Goal: Information Seeking & Learning: Learn about a topic

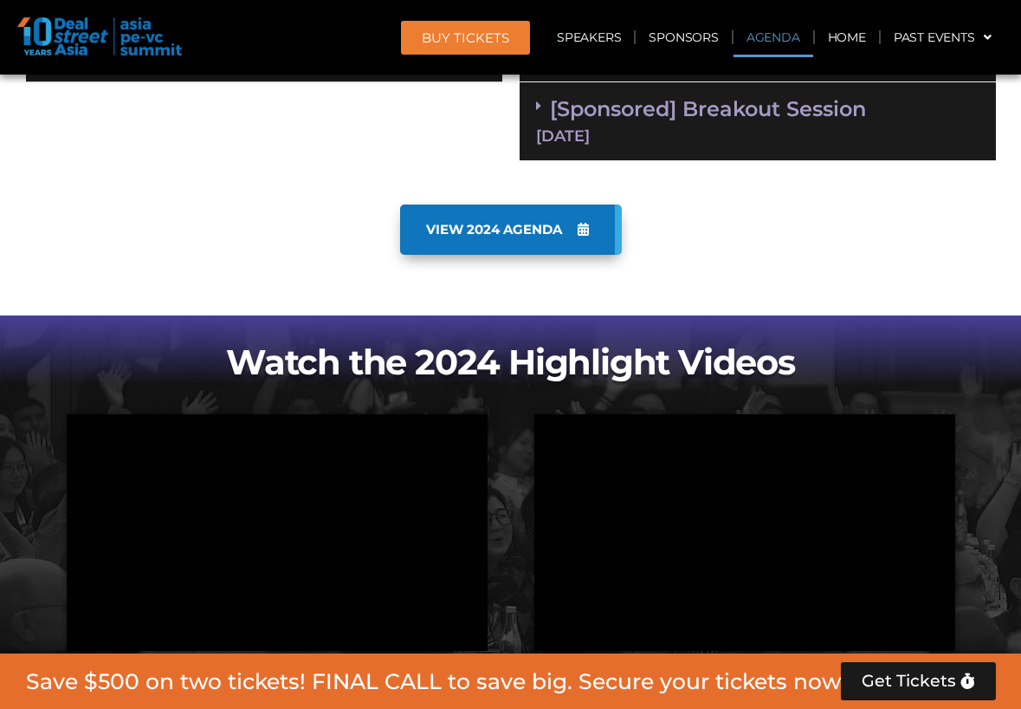
scroll to position [1029, 0]
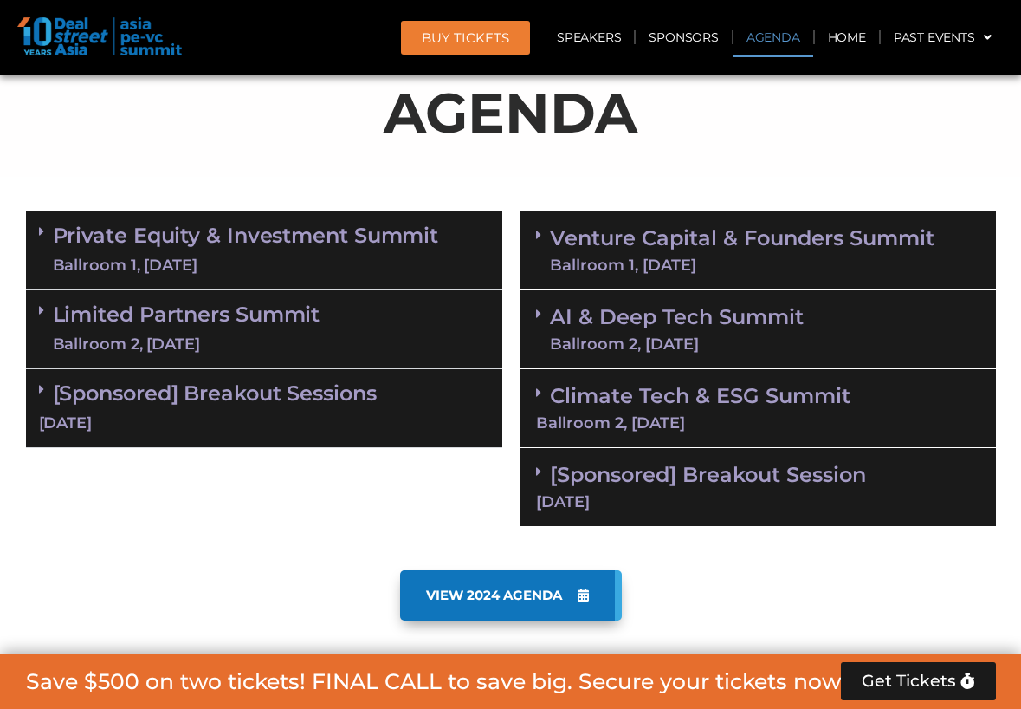
click at [146, 345] on div "Ballroom 2, [DATE]" at bounding box center [187, 345] width 268 height 22
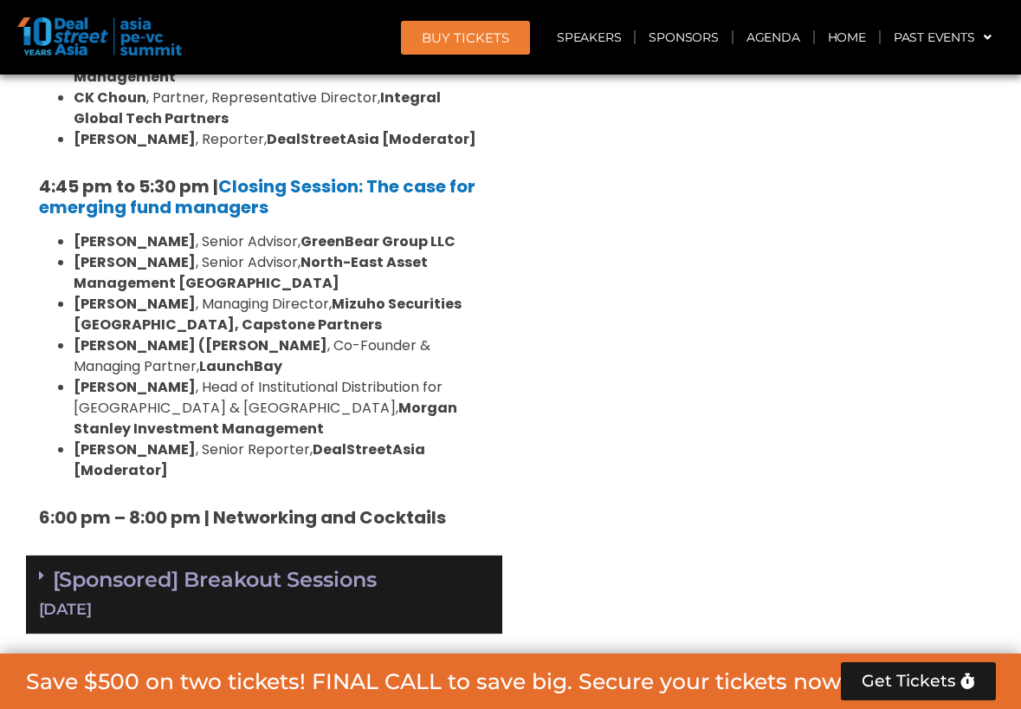
scroll to position [2807, 0]
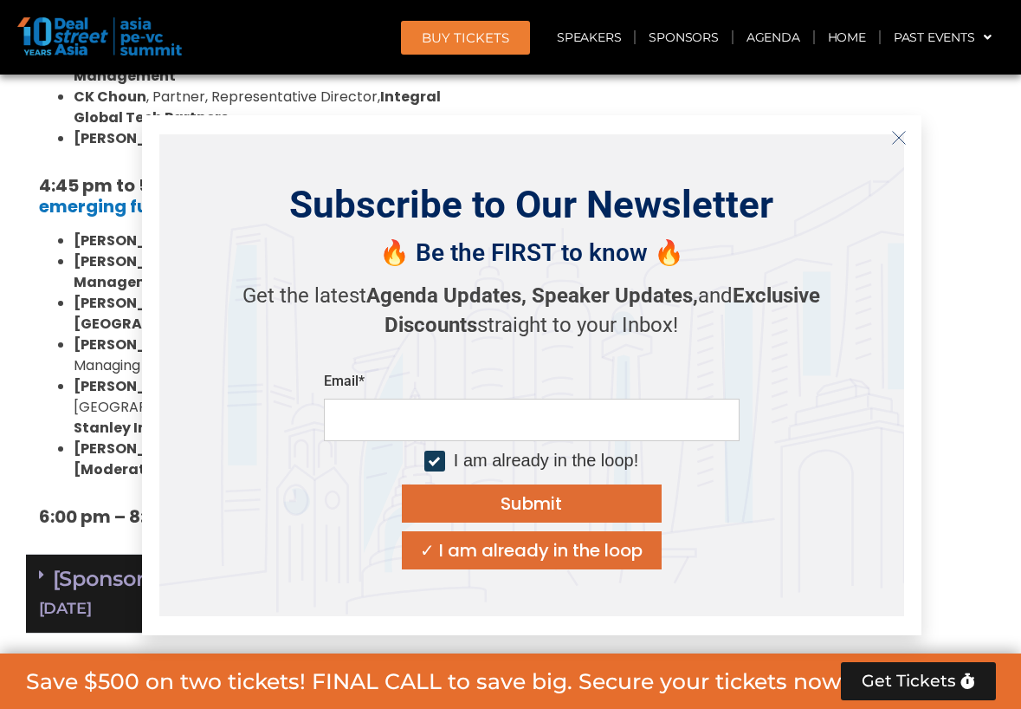
click at [888, 135] on button "Close" at bounding box center [899, 138] width 28 height 28
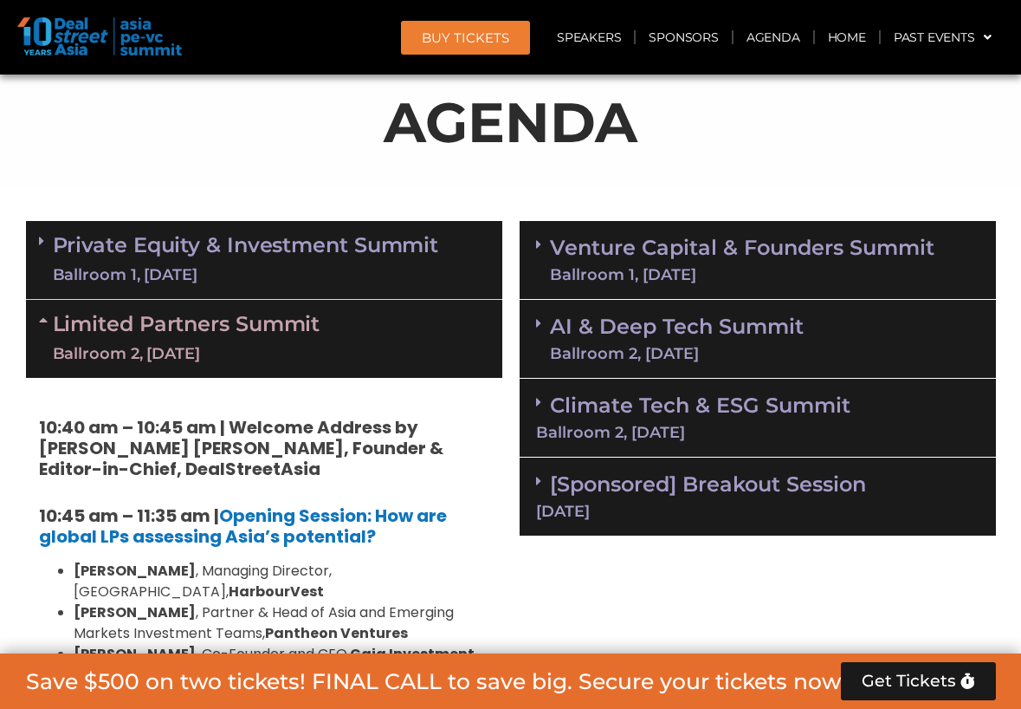
scroll to position [1022, 0]
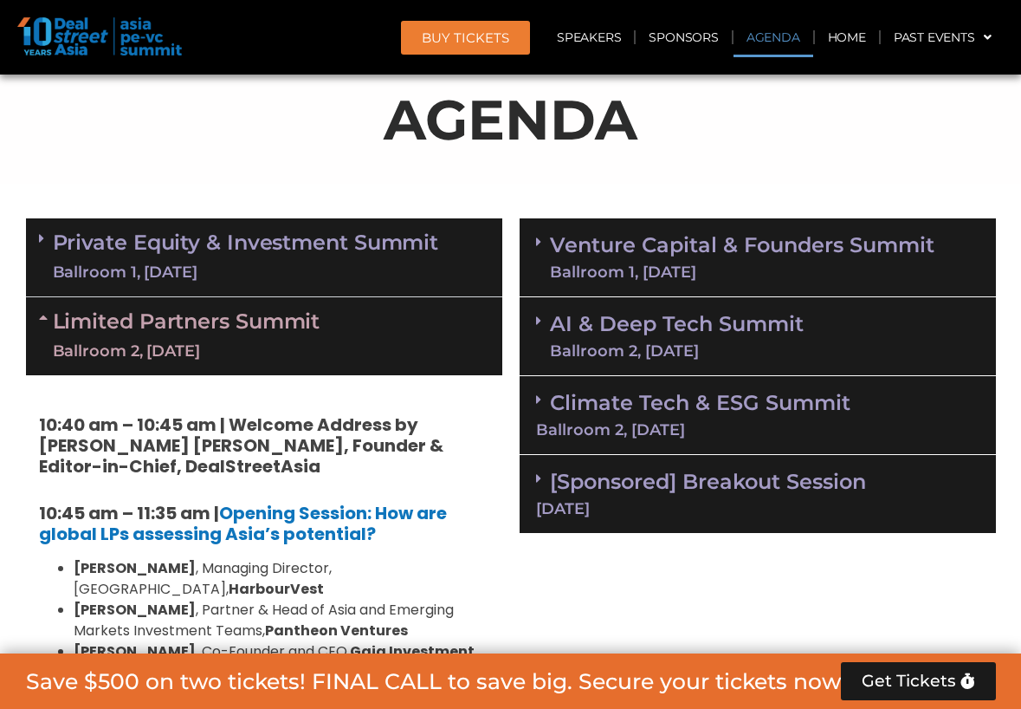
click at [811, 412] on link "Climate Tech & ESG Summit Ballroom 2, [DATE]" at bounding box center [758, 414] width 444 height 48
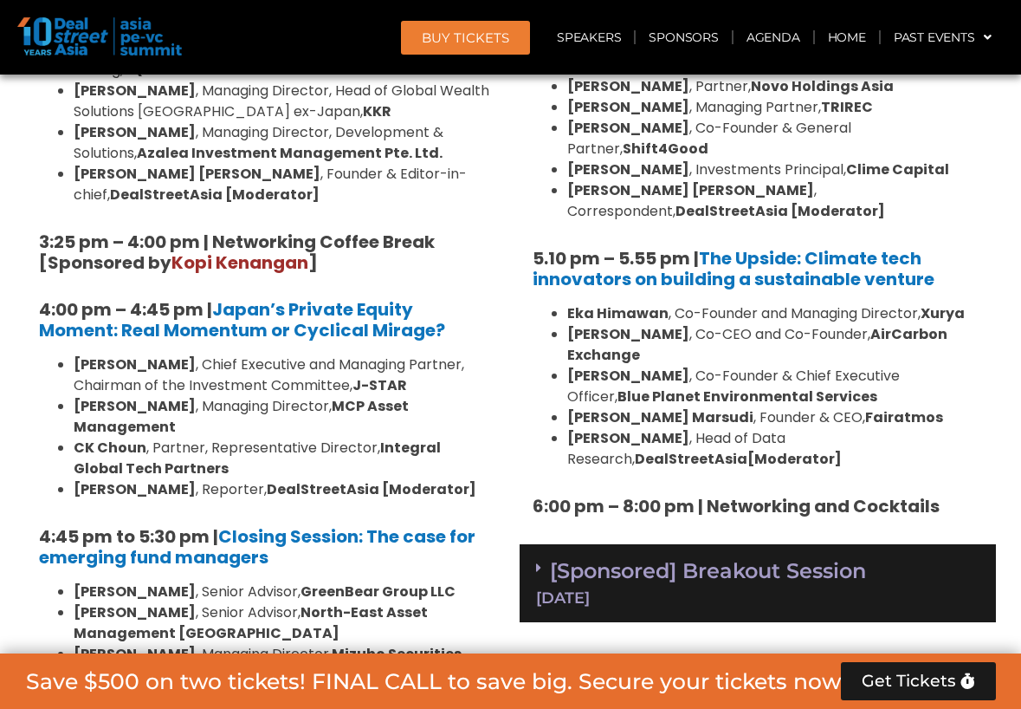
scroll to position [2396, 0]
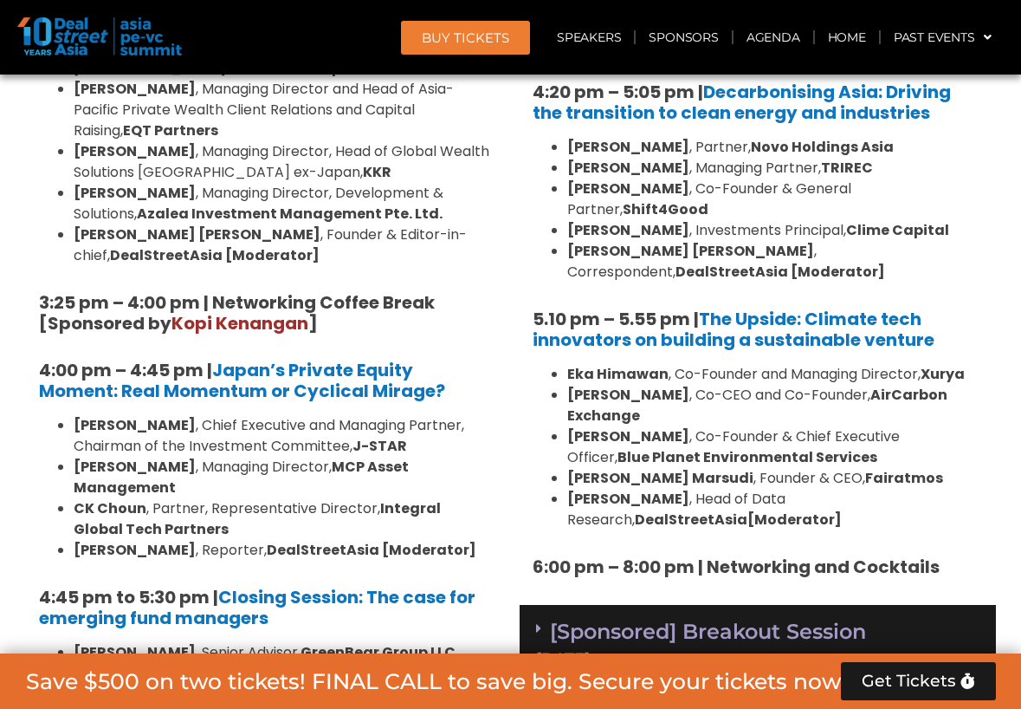
drag, startPoint x: 1019, startPoint y: 399, endPoint x: 955, endPoint y: 307, distance: 112.7
click at [878, 447] on strong "Blue Planet Environmental Services" at bounding box center [748, 457] width 260 height 20
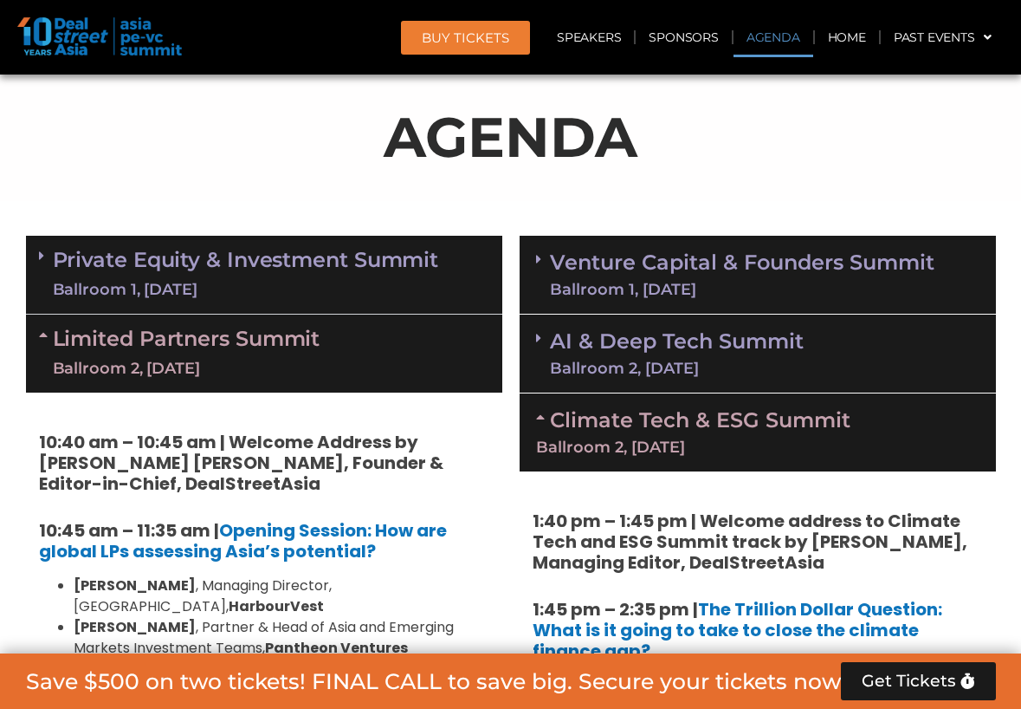
scroll to position [1005, 0]
click at [189, 344] on link "Limited Partners [GEOGRAPHIC_DATA] 2, [DATE]" at bounding box center [187, 353] width 268 height 52
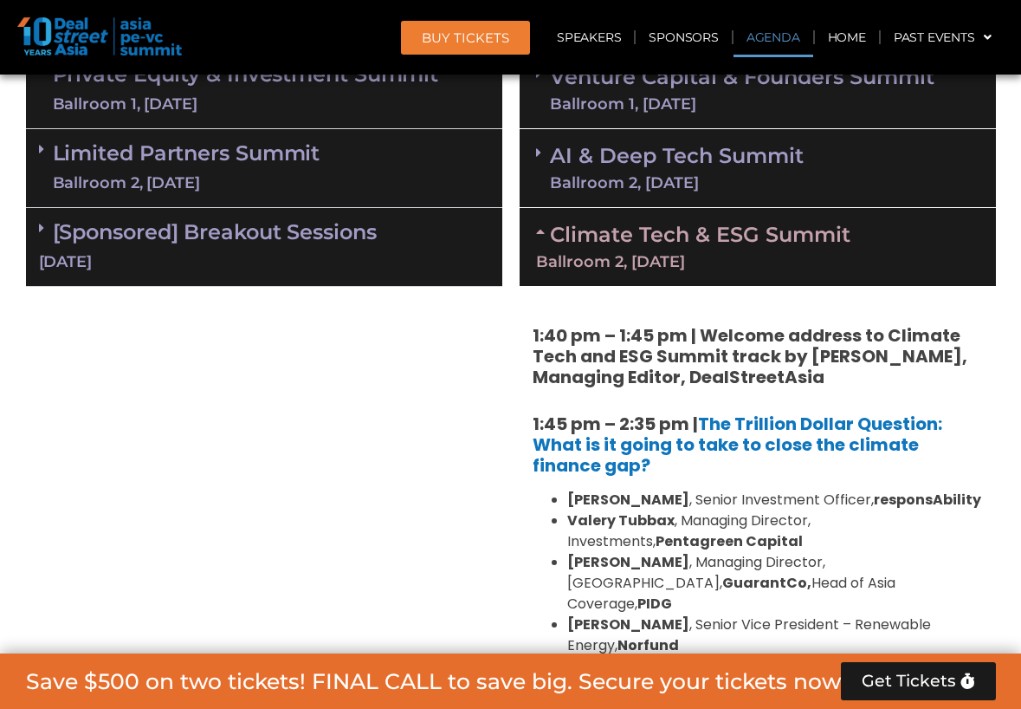
scroll to position [1191, 0]
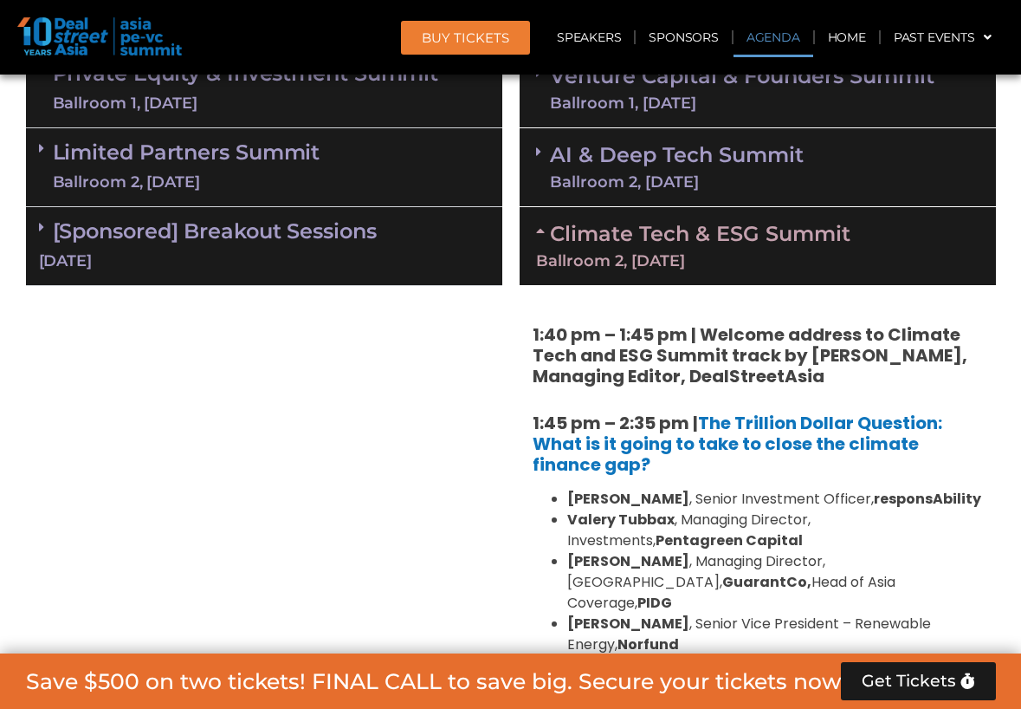
click at [235, 245] on div "[Sponsored] Breakout Sessions [DATE]" at bounding box center [264, 246] width 477 height 79
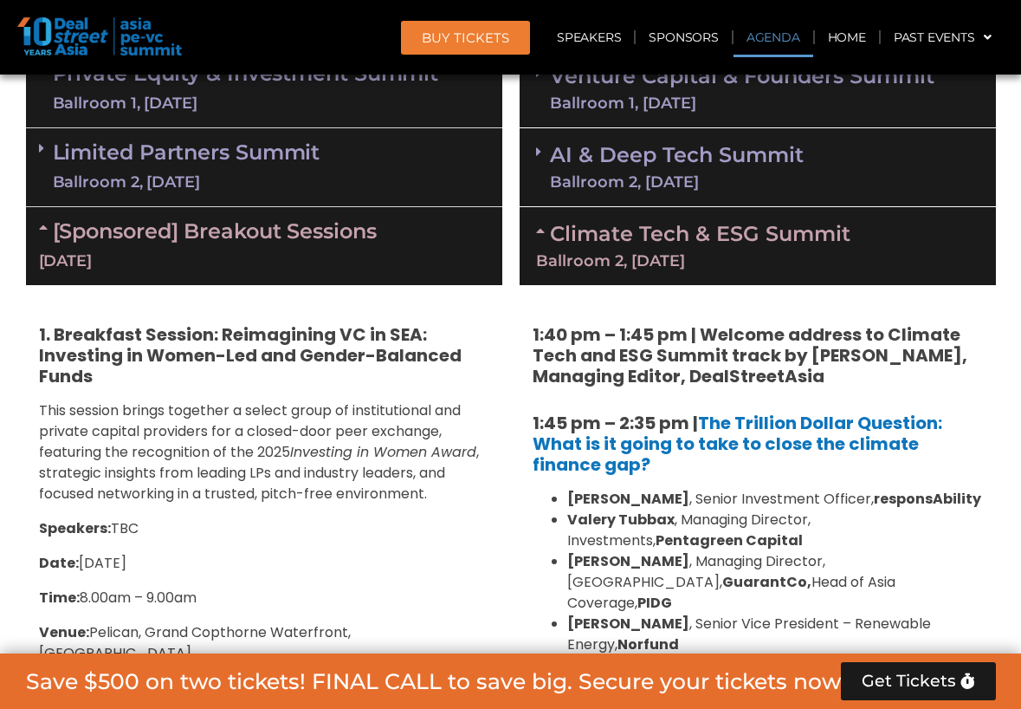
click at [235, 245] on div "[Sponsored] Breakout Sessions [DATE]" at bounding box center [264, 246] width 477 height 78
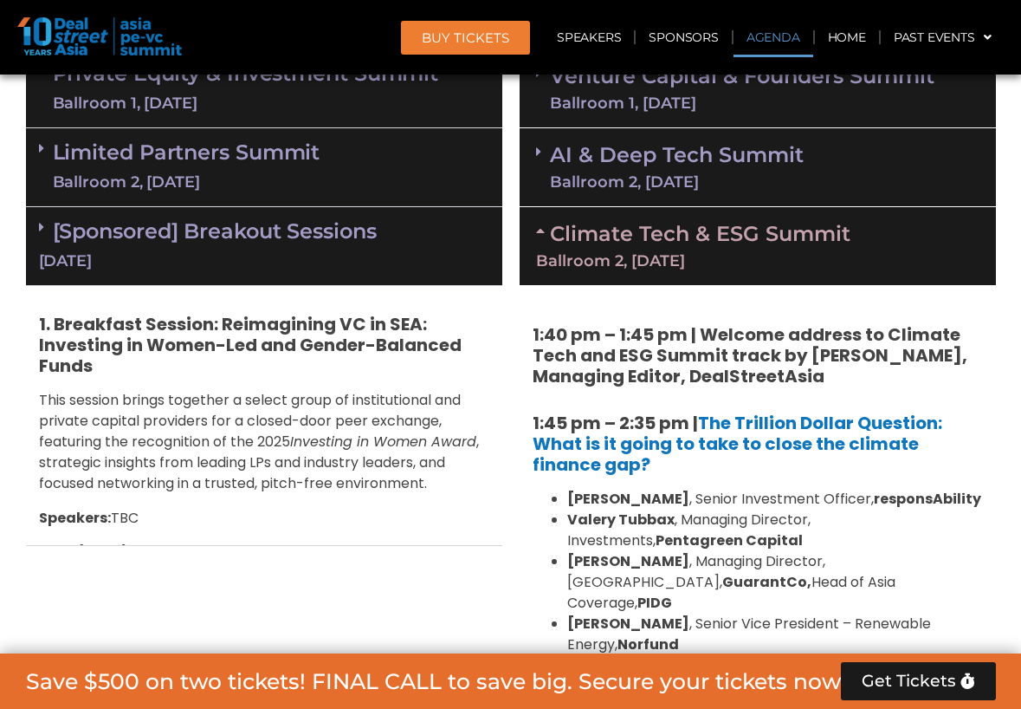
click at [190, 149] on link "Limited Partners [GEOGRAPHIC_DATA] 2, [DATE]" at bounding box center [187, 167] width 268 height 52
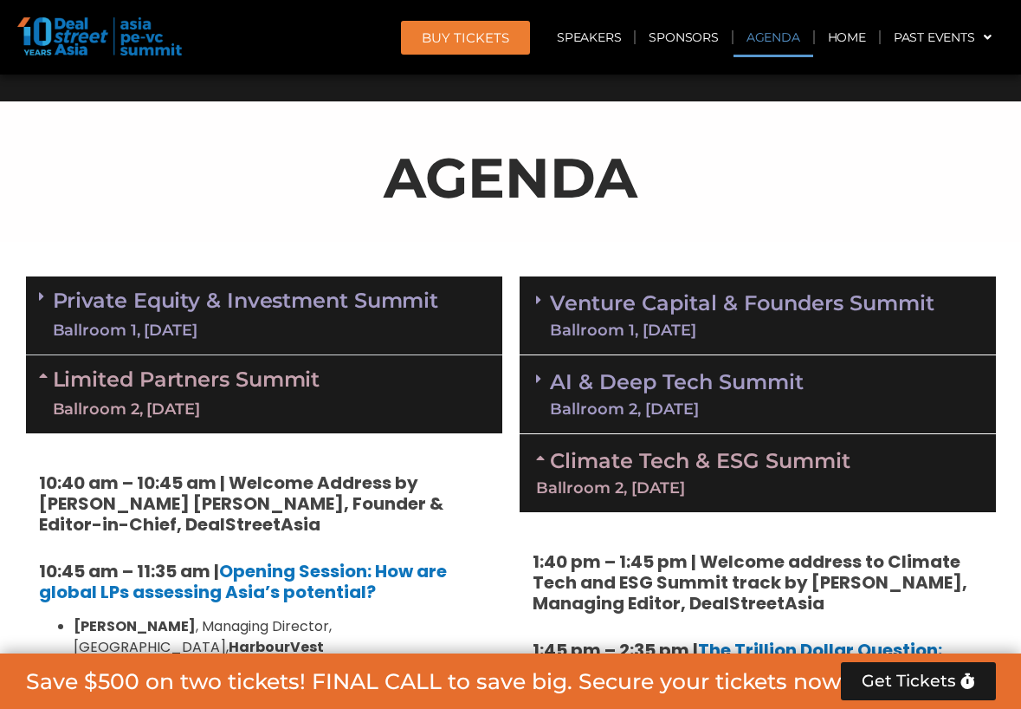
scroll to position [963, 0]
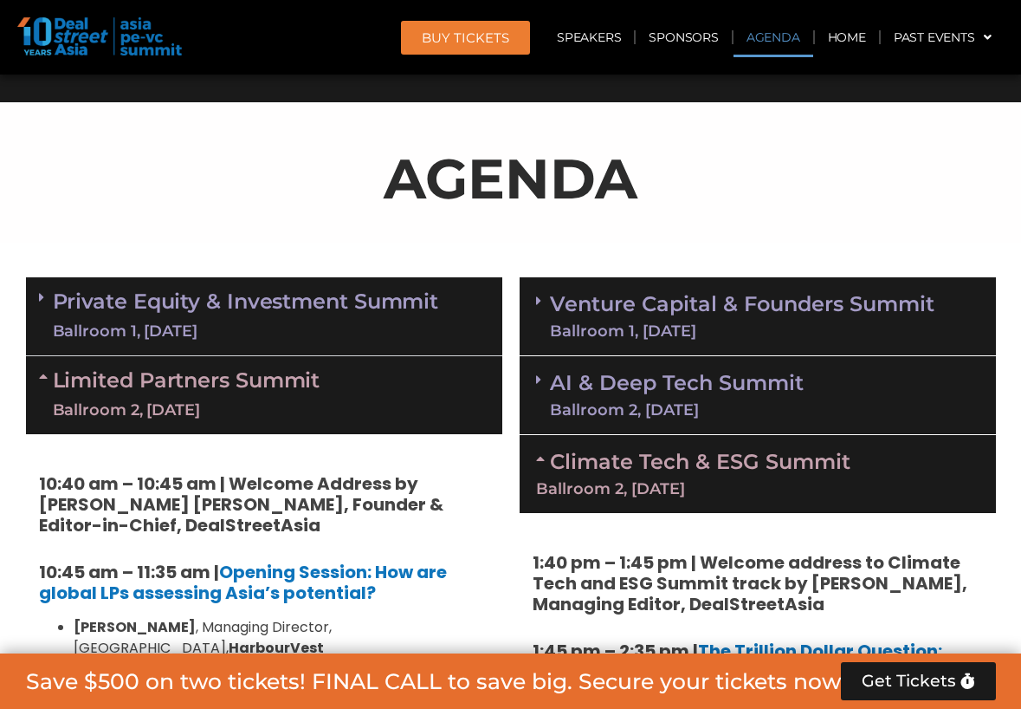
click at [697, 482] on div "Ballroom 2, [DATE]" at bounding box center [758, 489] width 444 height 16
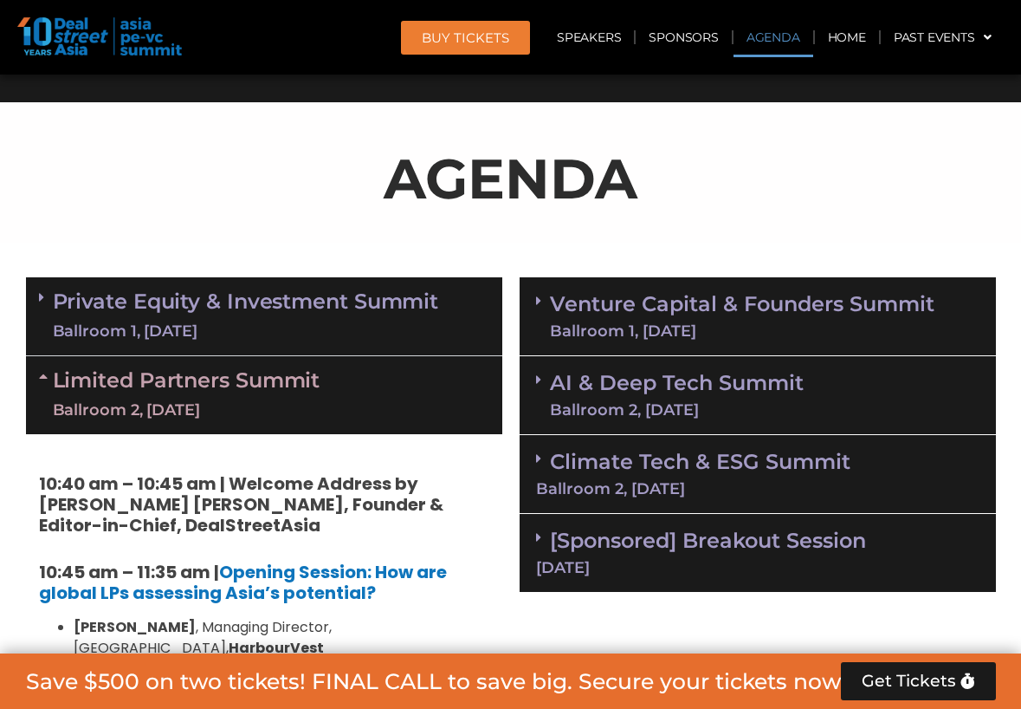
click at [641, 525] on div "[Sponsored] Breakout Session [DATE]" at bounding box center [758, 553] width 477 height 79
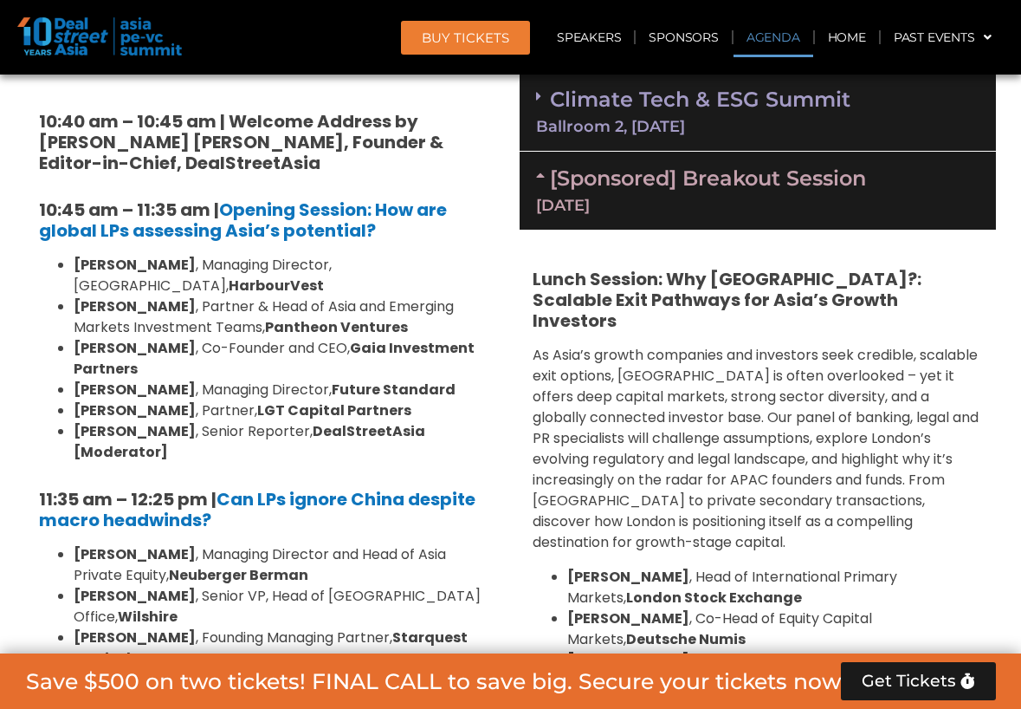
scroll to position [1327, 0]
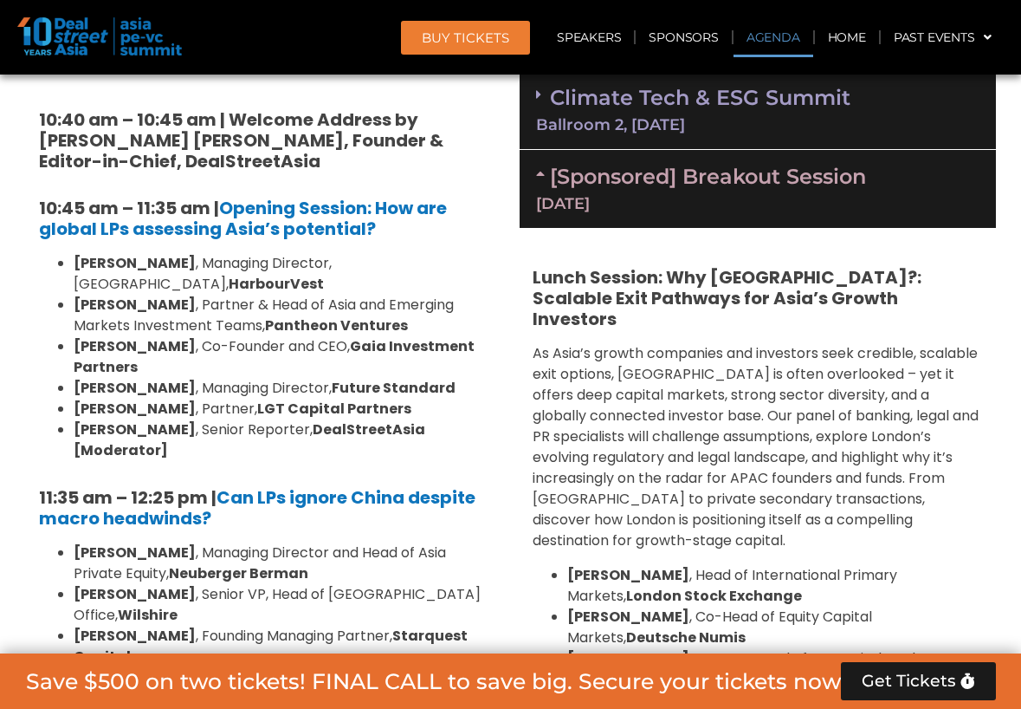
click at [682, 212] on div "[Sponsored] Breakout Session [DATE]" at bounding box center [758, 189] width 477 height 78
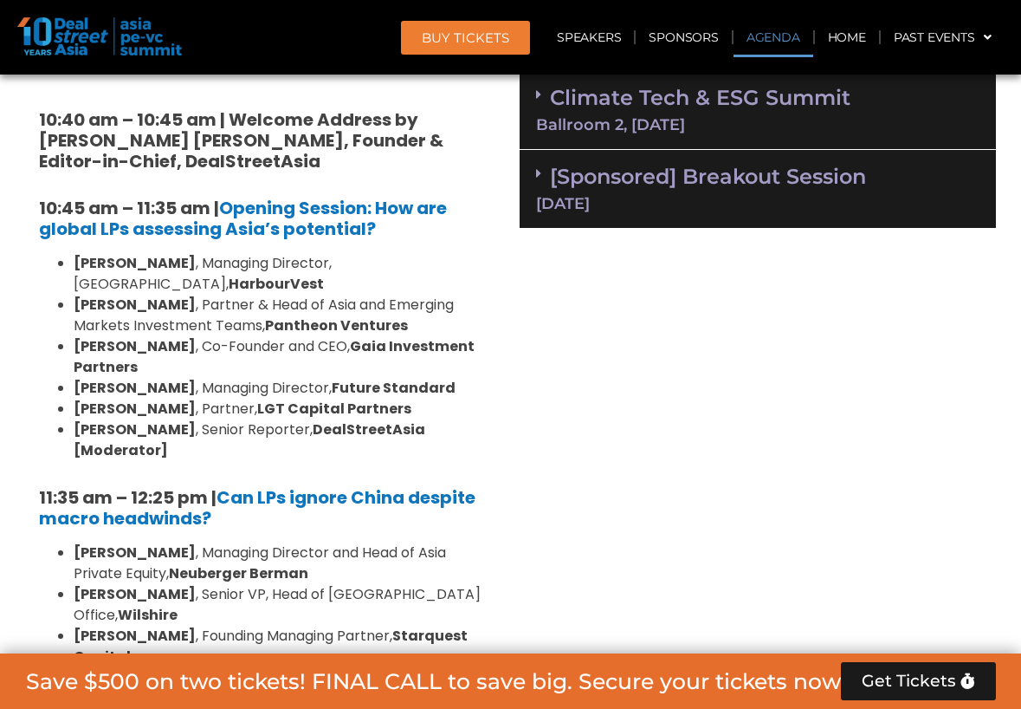
click at [737, 118] on div "Ballroom 2, [DATE]" at bounding box center [758, 125] width 444 height 16
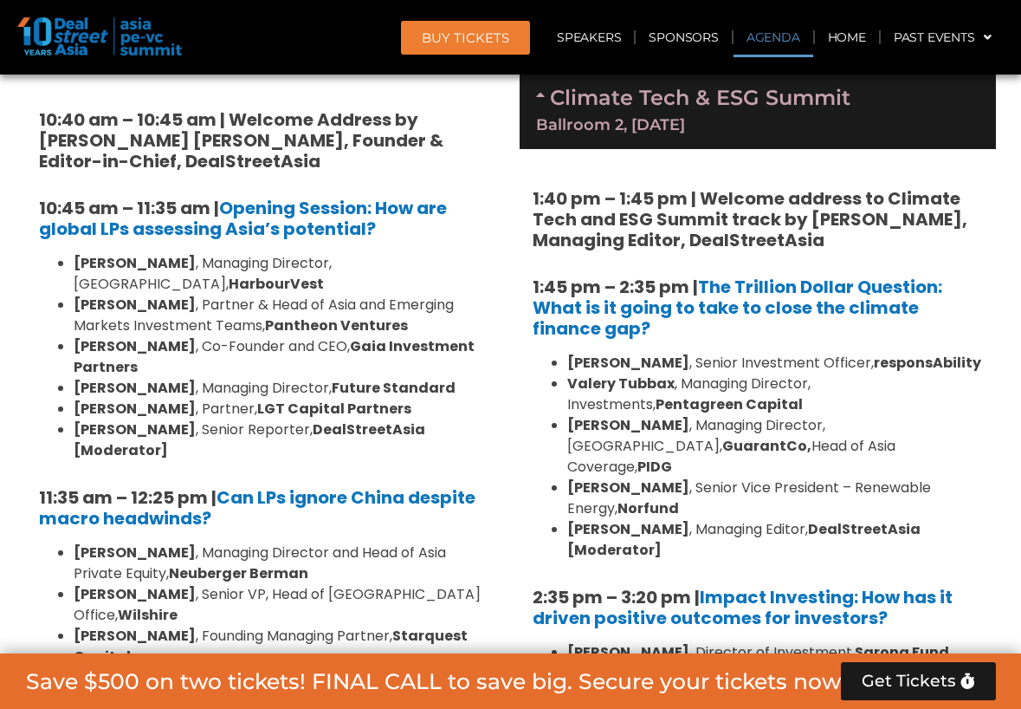
click at [737, 118] on div "Ballroom 2, [DATE]" at bounding box center [758, 125] width 444 height 16
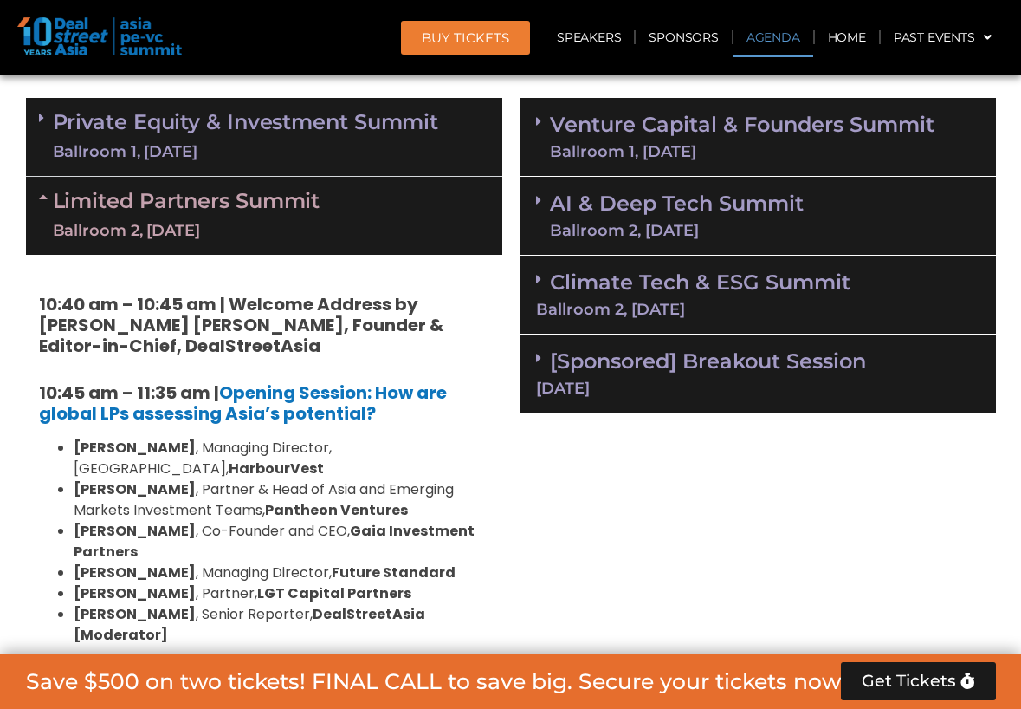
scroll to position [1142, 0]
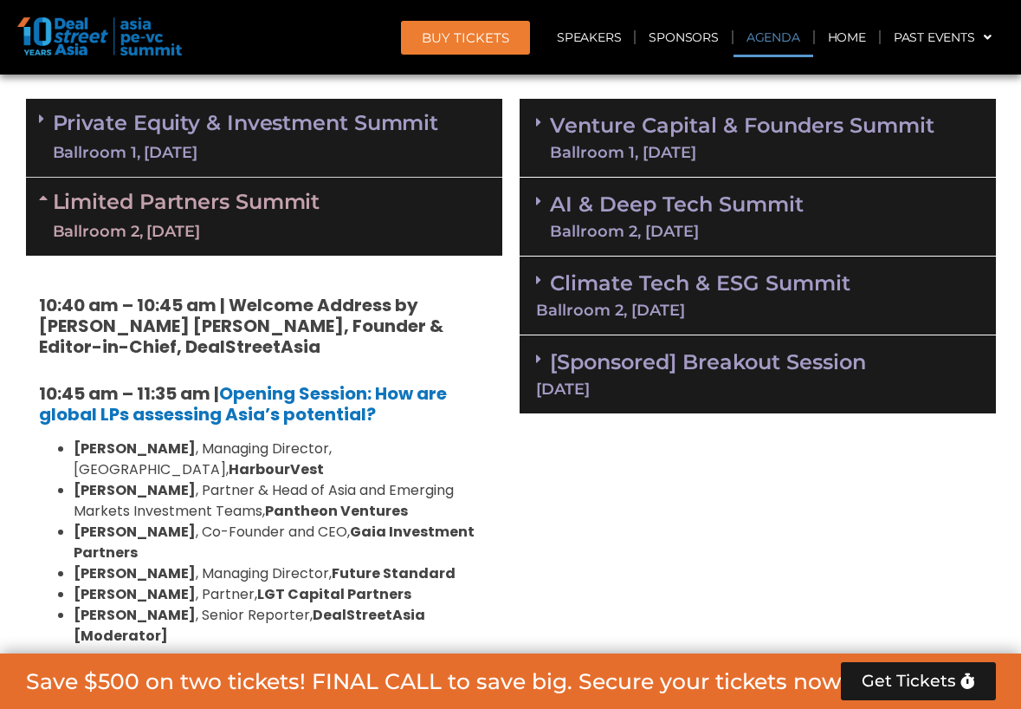
click at [700, 204] on link "AI & Deep Tech Summit Ballroom 2, [DATE]" at bounding box center [677, 216] width 254 height 45
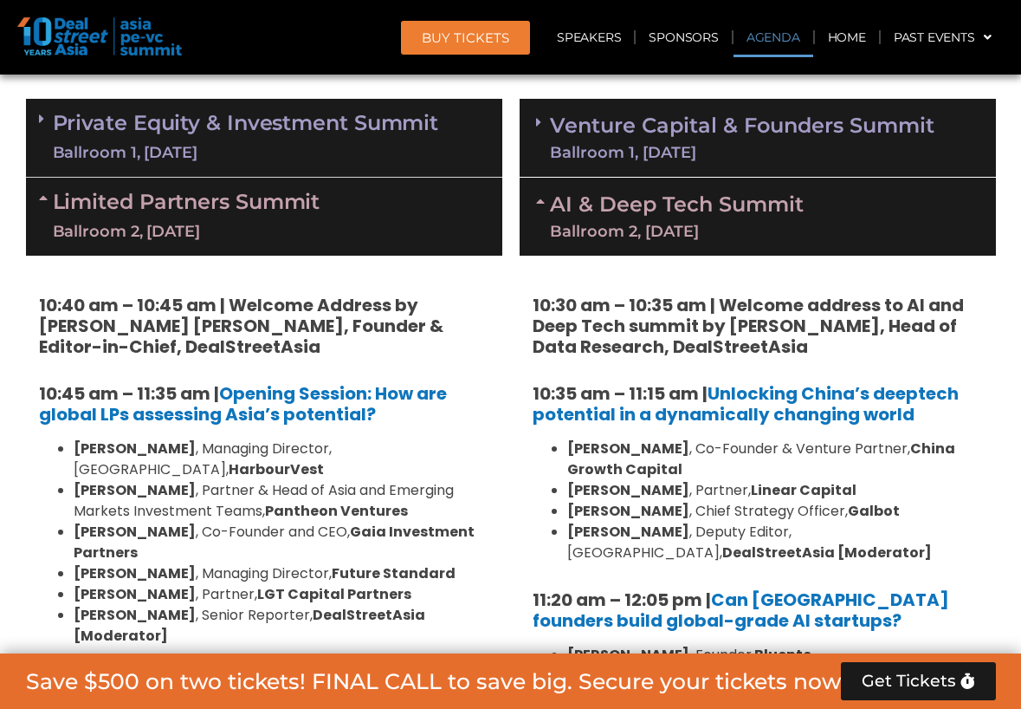
click at [700, 204] on link "AI & Deep Tech Summit Ballroom 2, [DATE]" at bounding box center [677, 216] width 254 height 45
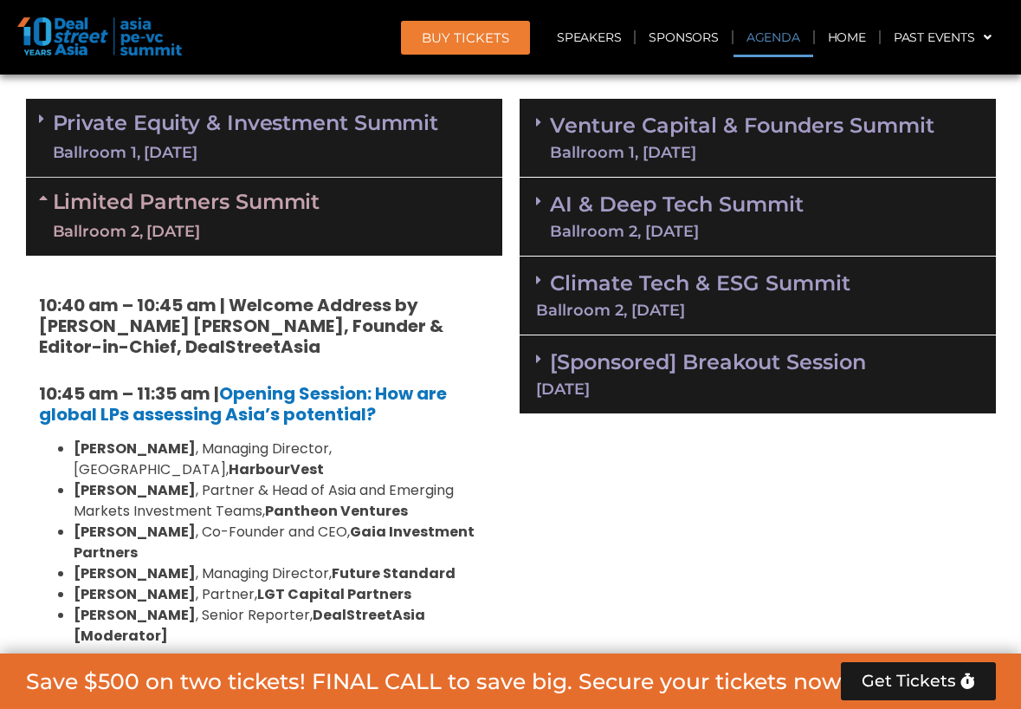
click at [736, 130] on link "Venture Capital & Founders​ Summit Ballroom 1, [DATE]" at bounding box center [742, 137] width 385 height 45
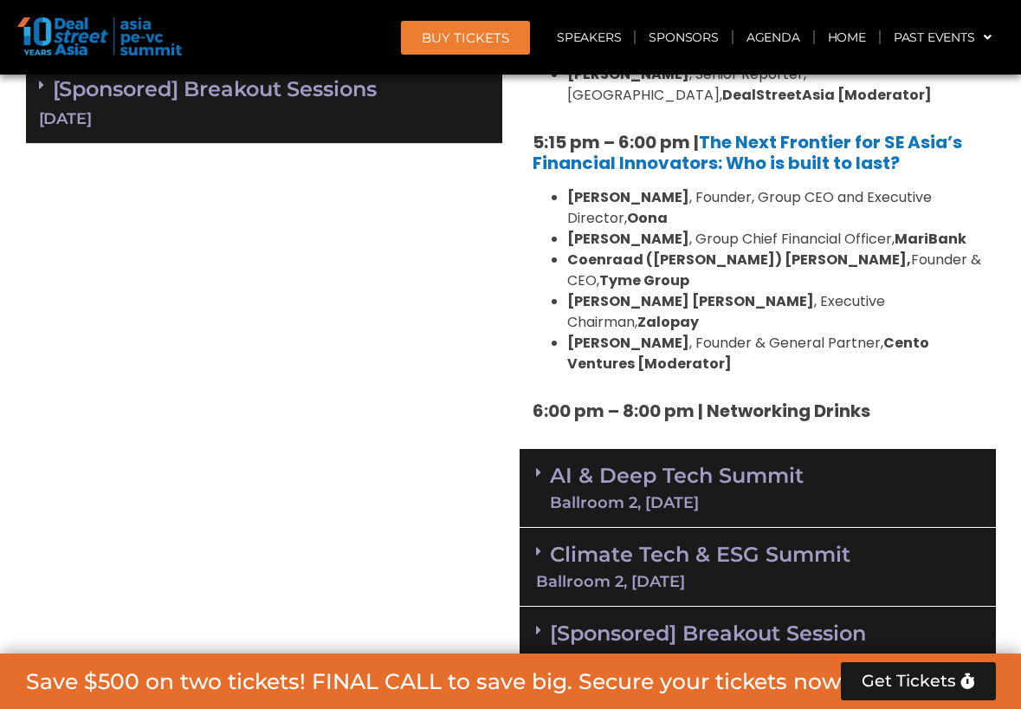
scroll to position [3298, 0]
